Goal: Information Seeking & Learning: Learn about a topic

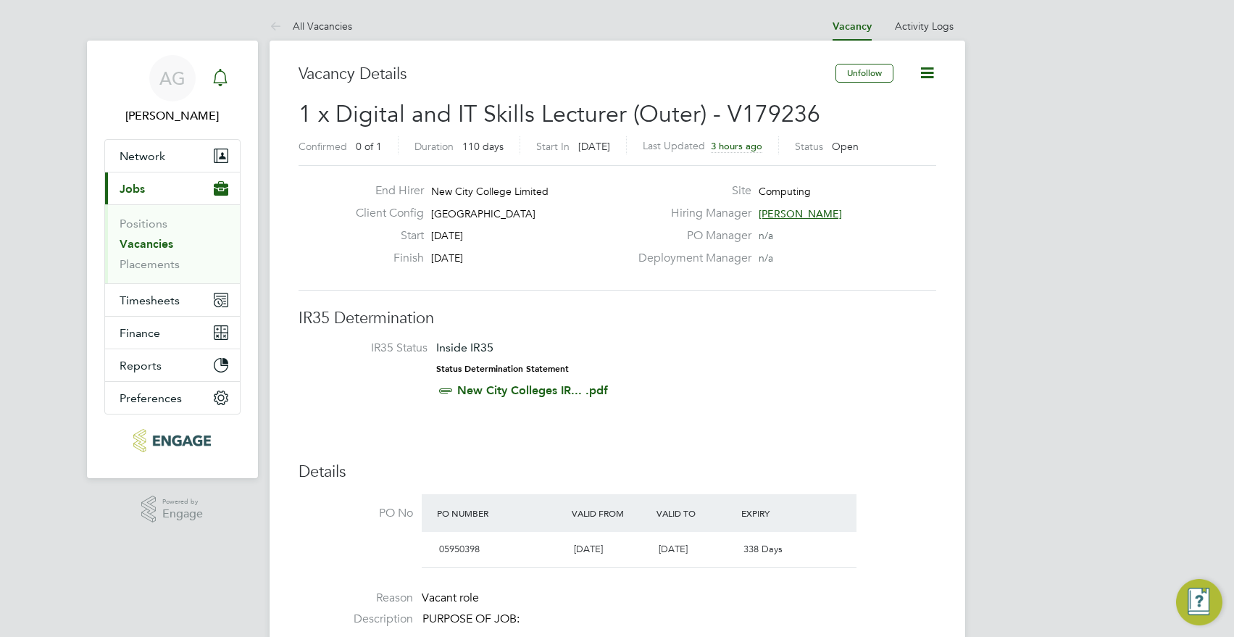
click at [228, 74] on icon "Main navigation" at bounding box center [220, 77] width 17 height 17
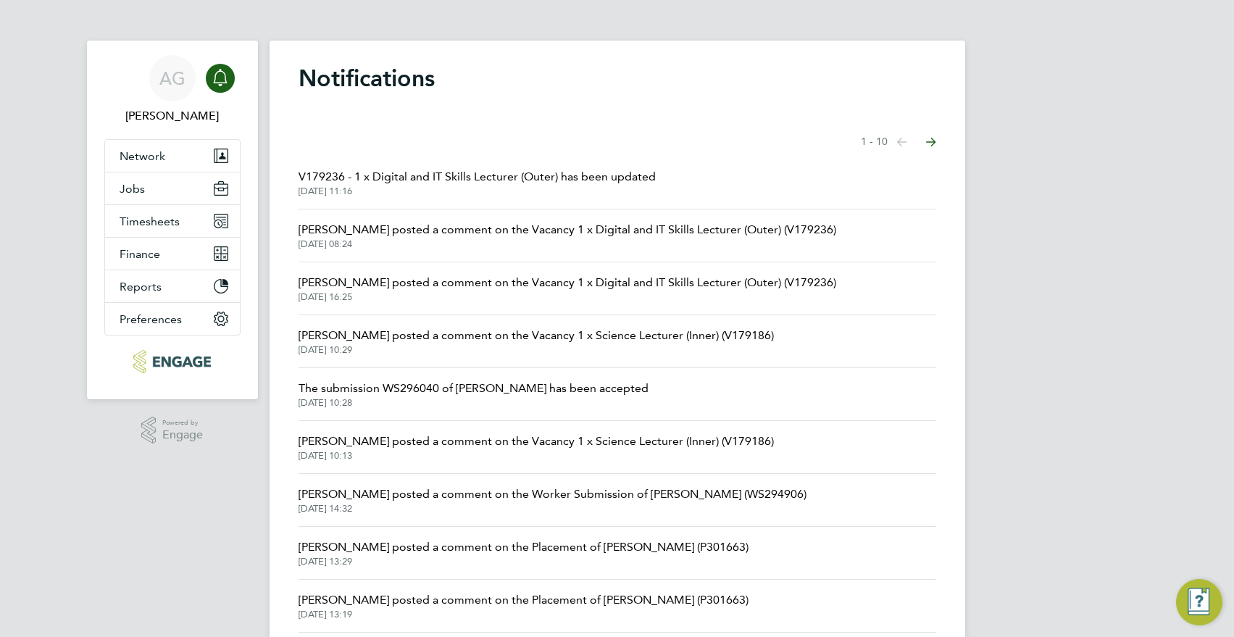
click at [561, 180] on span "V179236 - 1 x Digital and IT Skills Lecturer (Outer) has been updated" at bounding box center [476, 176] width 357 height 17
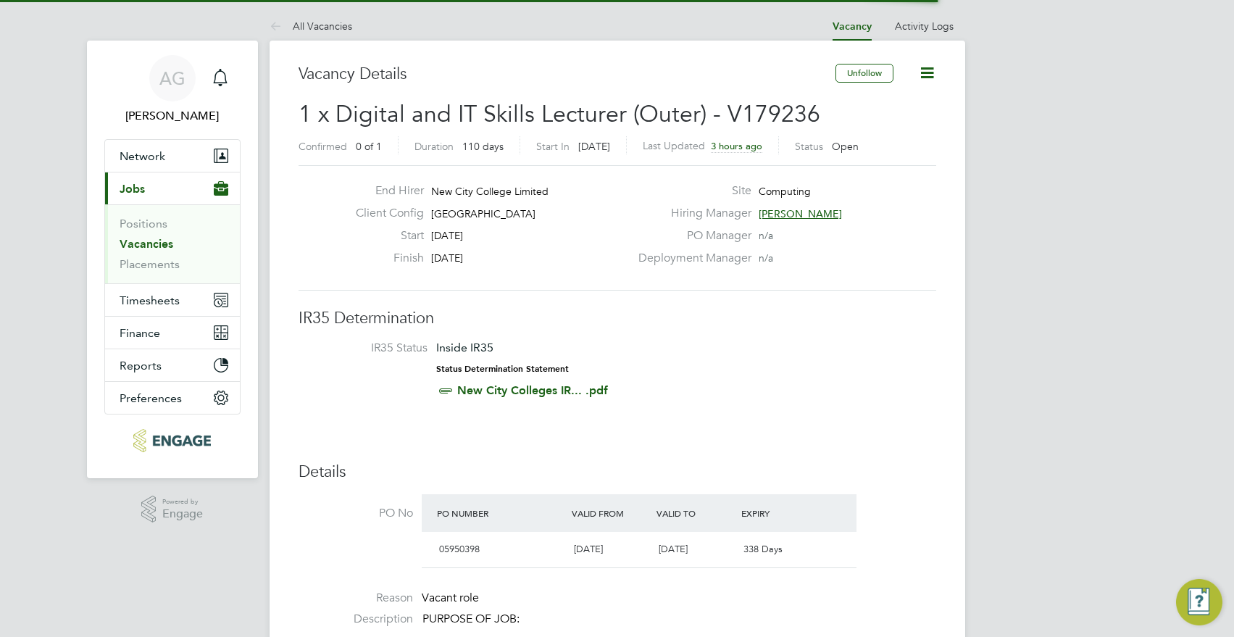
scroll to position [25, 136]
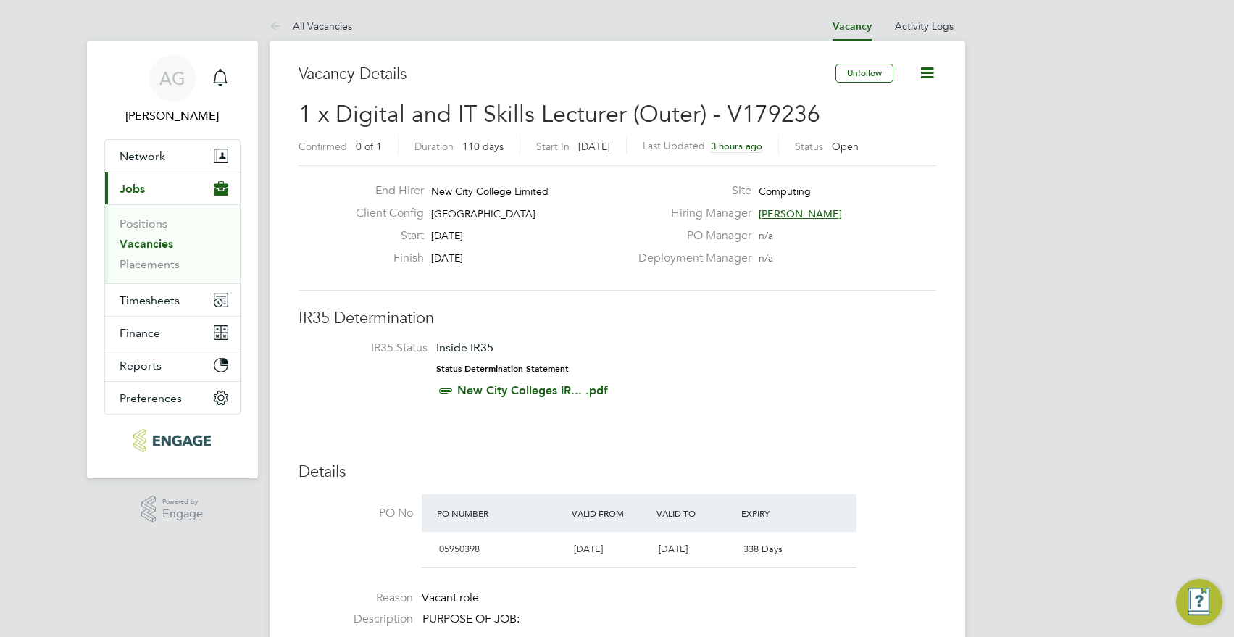
click at [918, 64] on icon at bounding box center [927, 73] width 18 height 18
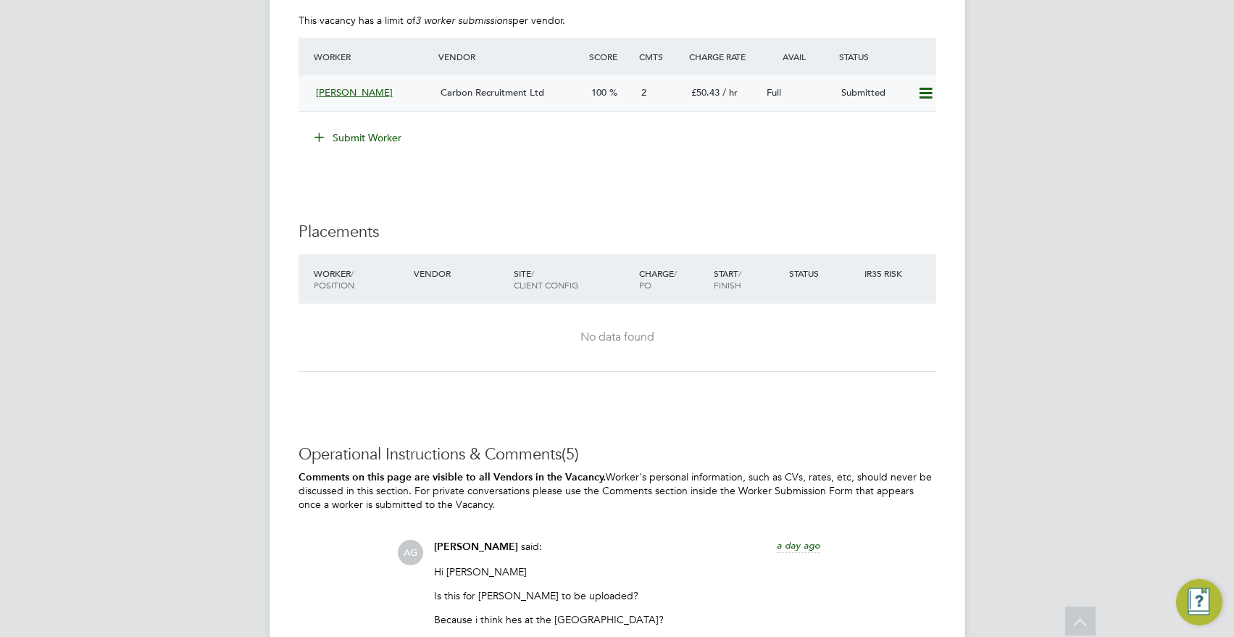
click at [916, 94] on icon at bounding box center [925, 94] width 18 height 12
click at [599, 101] on div "100" at bounding box center [610, 93] width 50 height 24
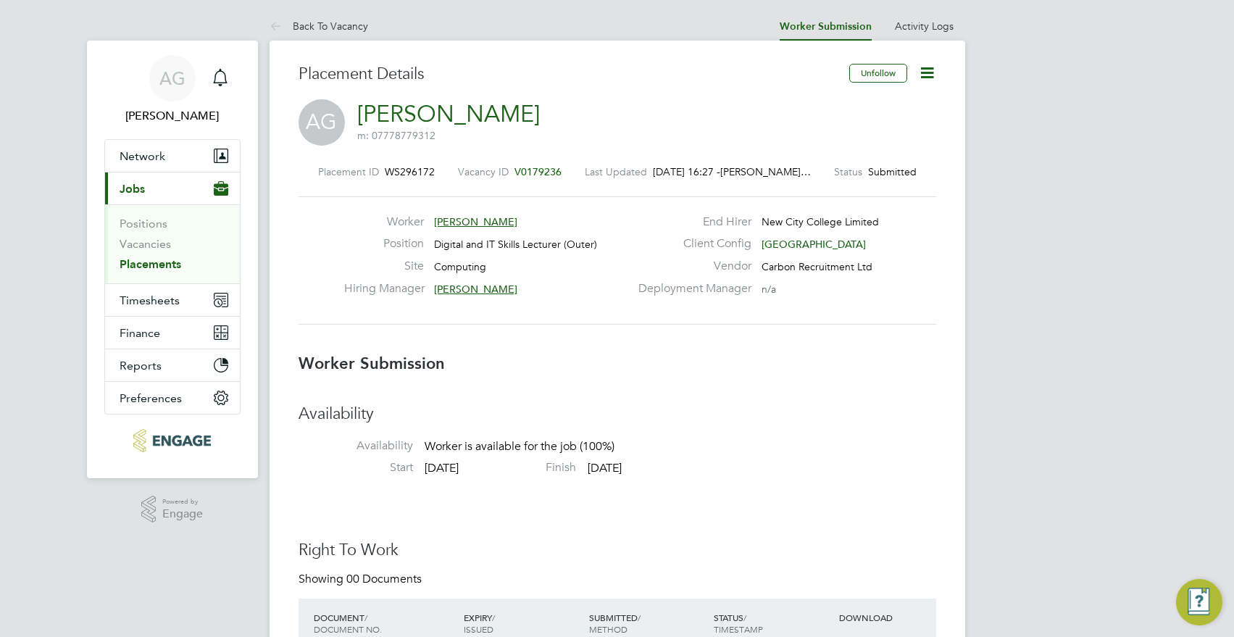
click at [924, 64] on icon at bounding box center [927, 73] width 18 height 18
click at [585, 336] on div "Placement ID WS296172 Vacancy ID V0179236 Last Updated 26 Aug 2025, 16:27 - Aja…" at bounding box center [617, 245] width 638 height 194
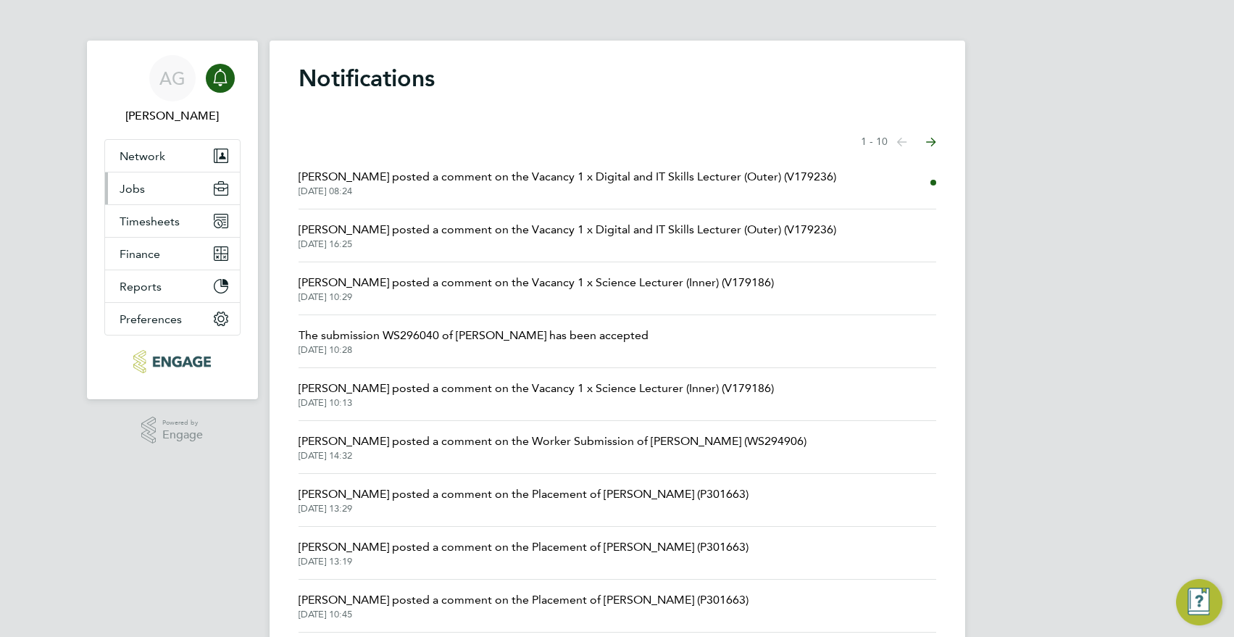
click at [144, 194] on button "Jobs" at bounding box center [172, 188] width 135 height 32
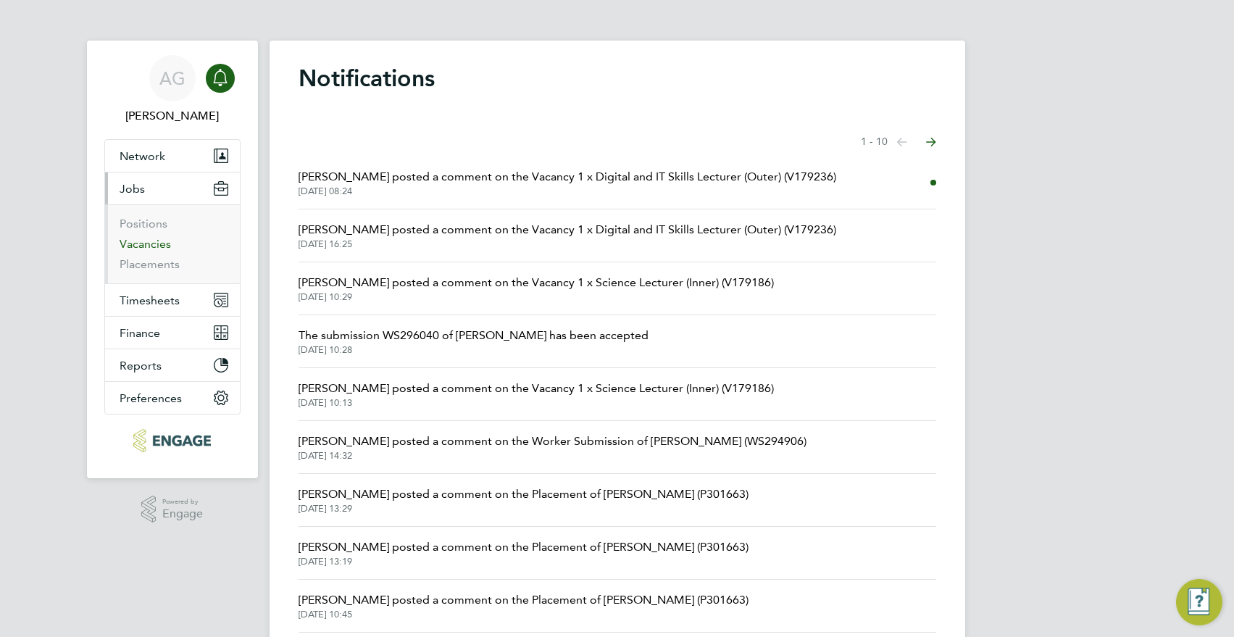
click at [144, 240] on link "Vacancies" at bounding box center [145, 244] width 51 height 14
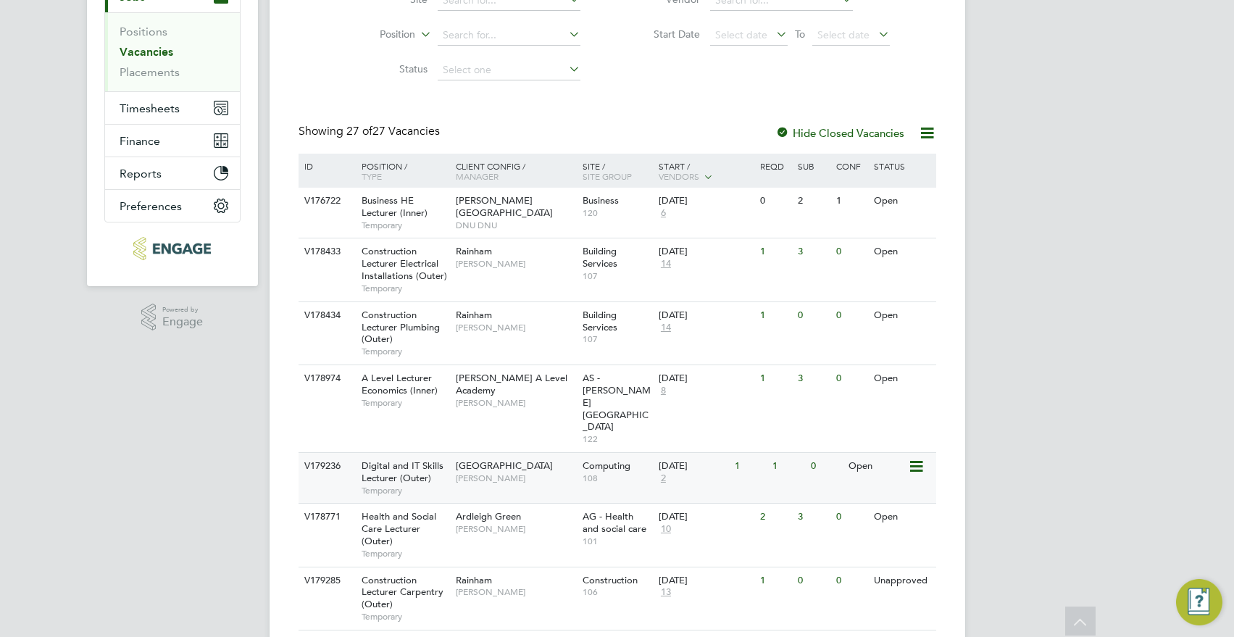
scroll to position [217, 0]
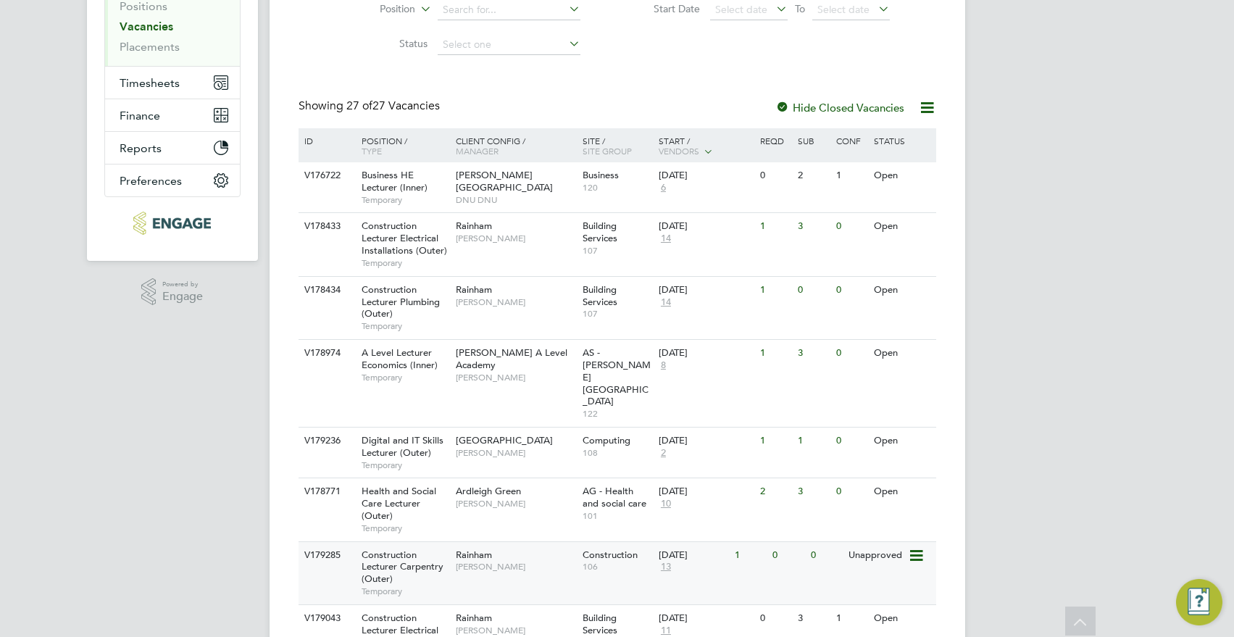
click at [405, 548] on span "Construction Lecturer Carpentry (Outer)" at bounding box center [403, 566] width 82 height 37
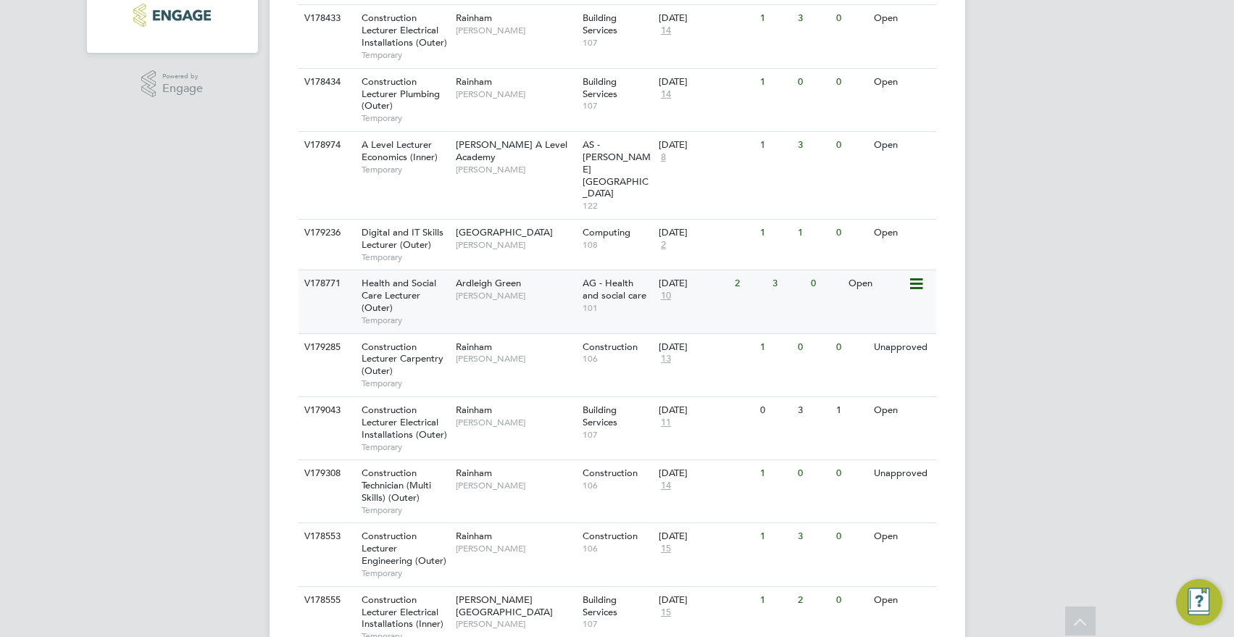
scroll to position [435, 0]
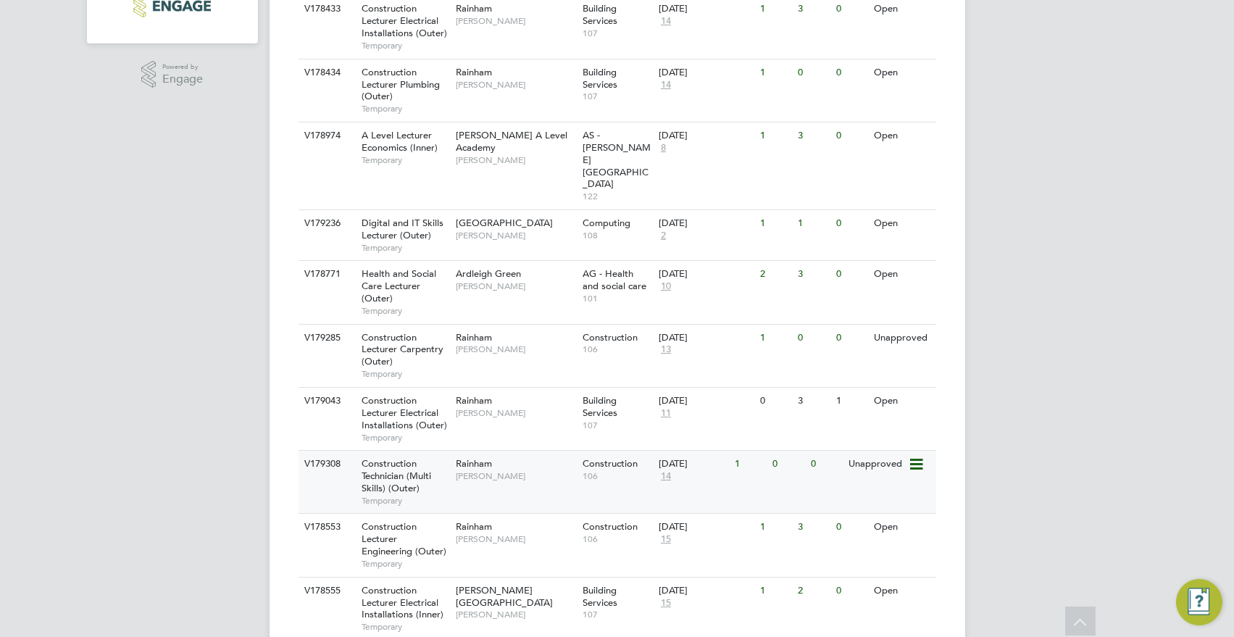
click at [459, 457] on span "Rainham" at bounding box center [474, 463] width 36 height 12
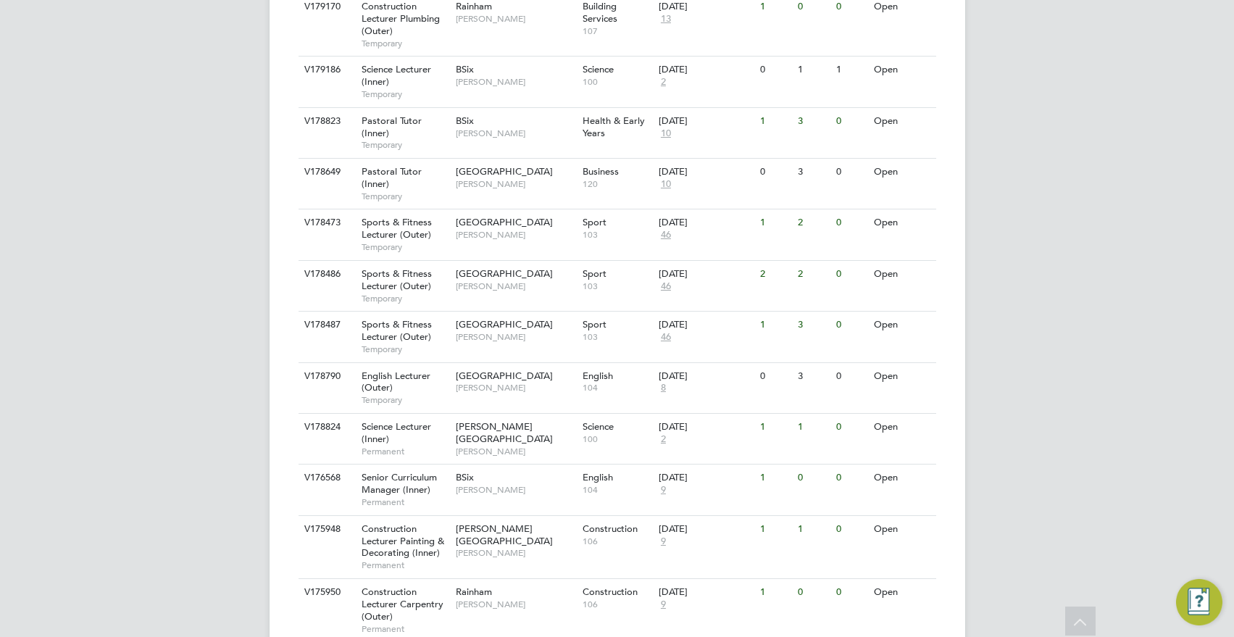
scroll to position [1355, 0]
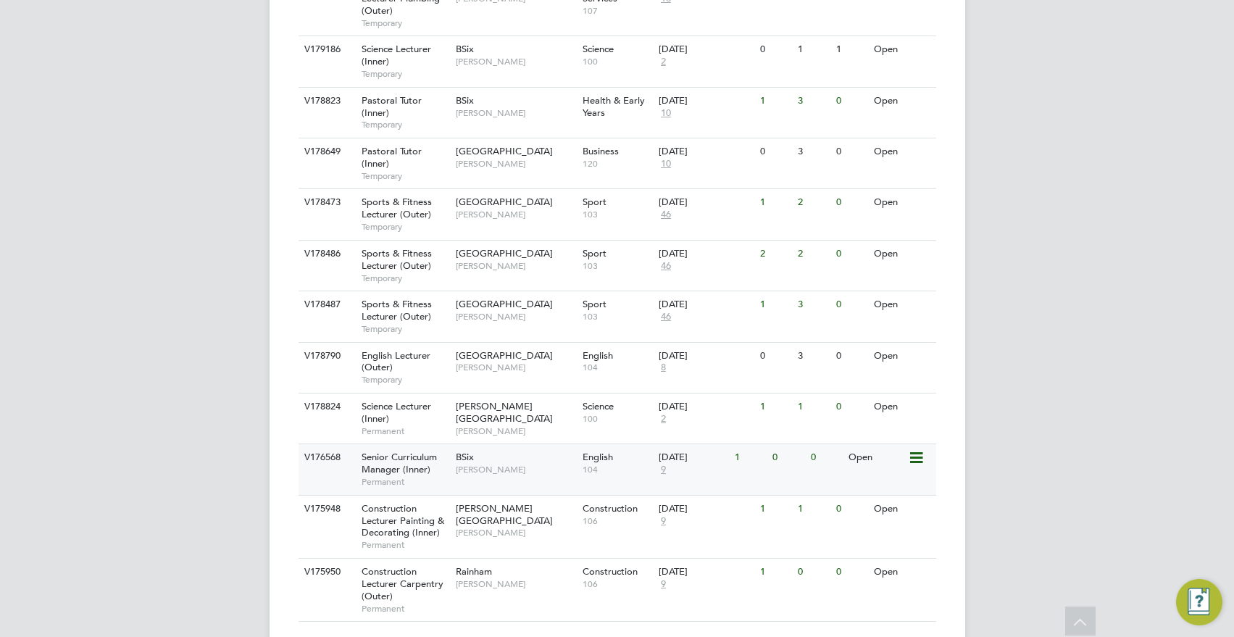
click at [525, 444] on div "BSix Fiona Matthews" at bounding box center [515, 463] width 127 height 38
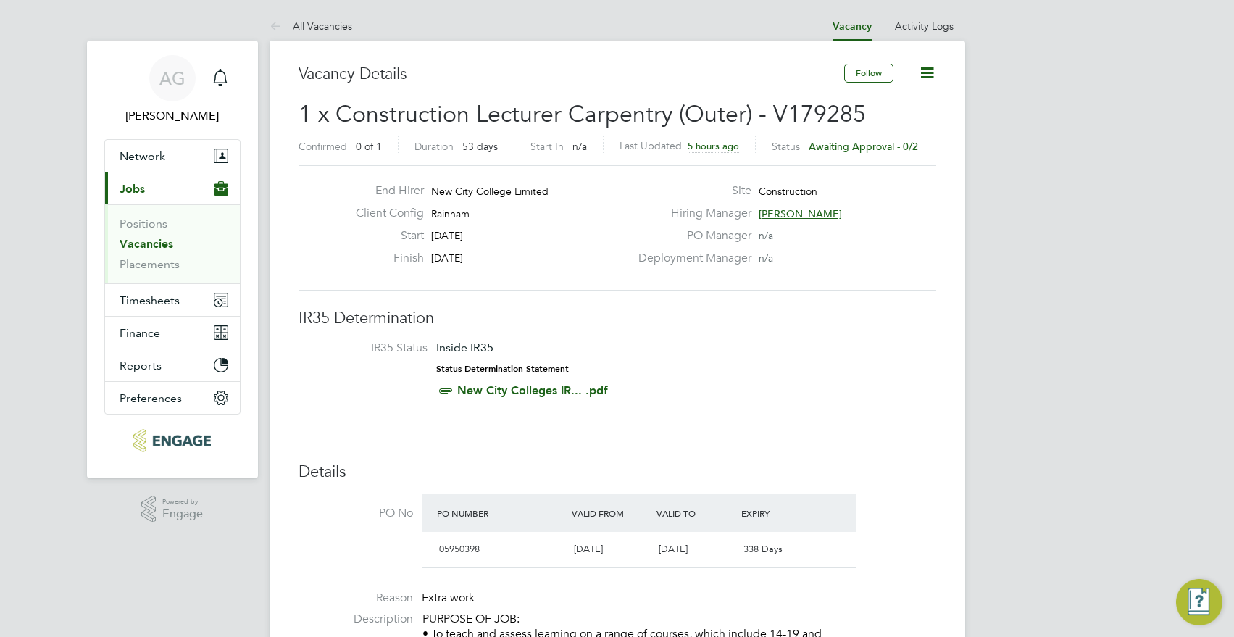
click at [848, 141] on span "Awaiting approval - 0/2" at bounding box center [863, 146] width 109 height 13
click at [869, 141] on span "Awaiting approval - 1/2" at bounding box center [863, 146] width 109 height 13
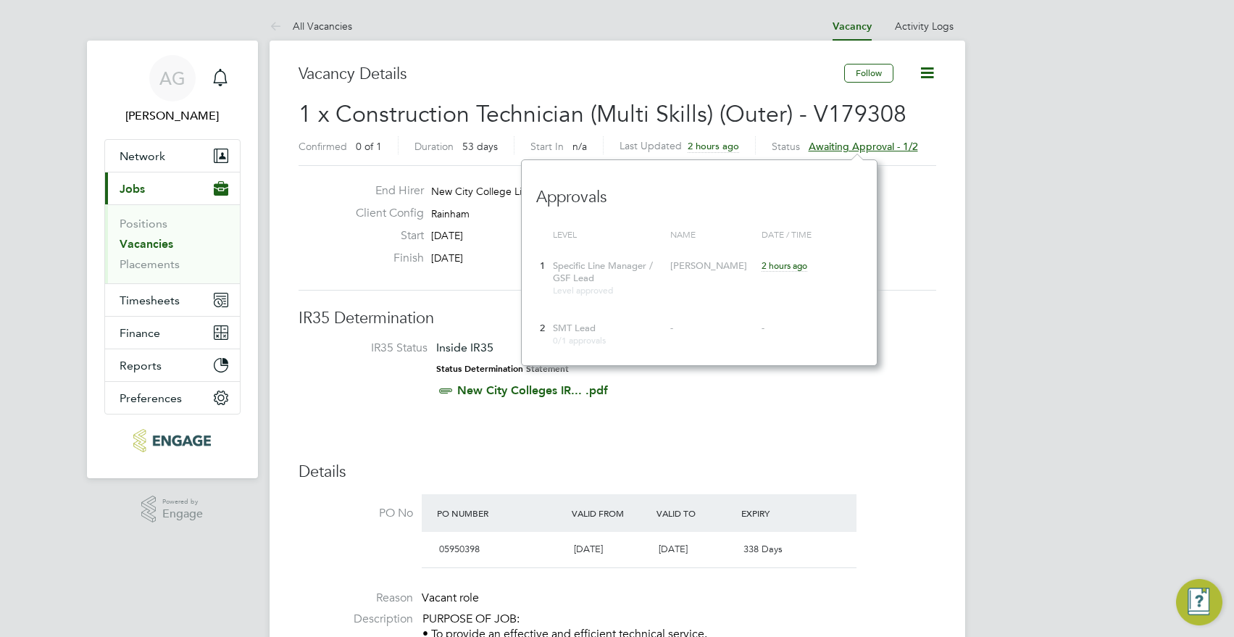
scroll to position [206, 356]
click at [869, 141] on span "Awaiting approval - 1/2" at bounding box center [863, 146] width 109 height 13
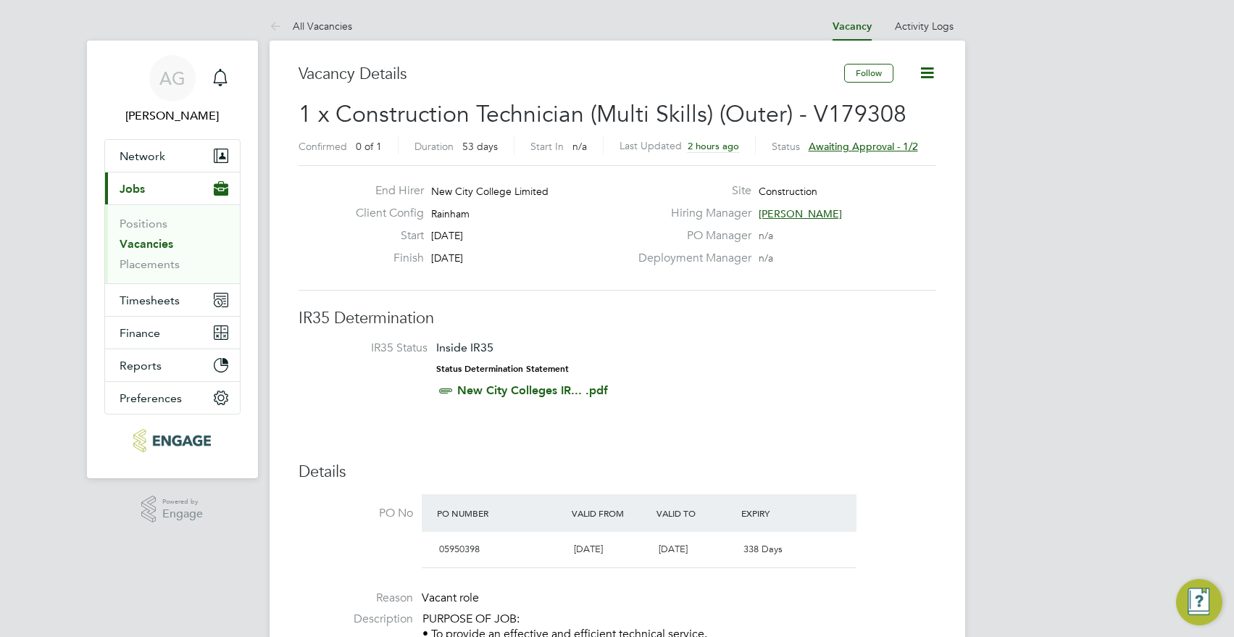
click at [854, 151] on span "Awaiting approval - 1/2" at bounding box center [863, 146] width 109 height 13
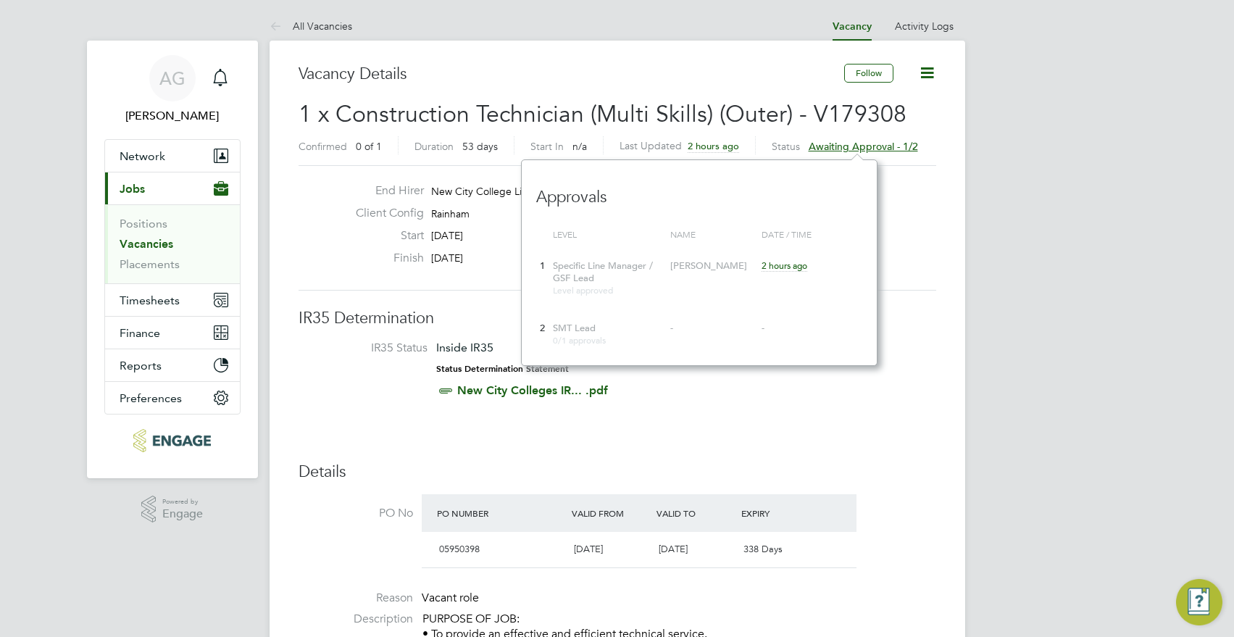
click at [854, 151] on span "Awaiting approval - 1/2" at bounding box center [863, 146] width 109 height 13
